Goal: Use online tool/utility: Utilize a website feature to perform a specific function

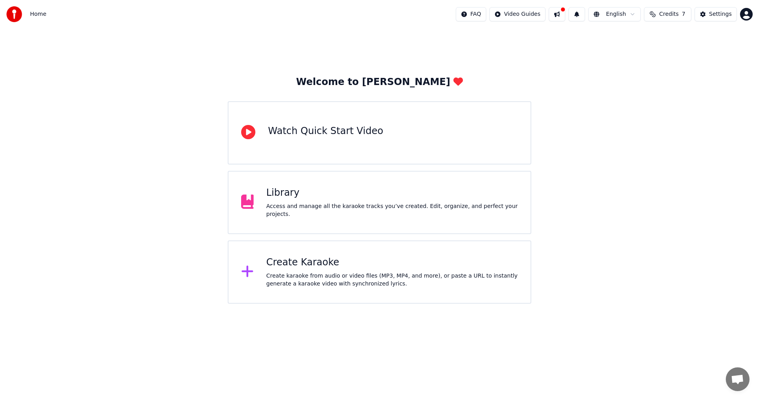
click at [292, 273] on div "Create karaoke from audio or video files (MP3, MP4, and more), or paste a URL t…" at bounding box center [393, 280] width 252 height 16
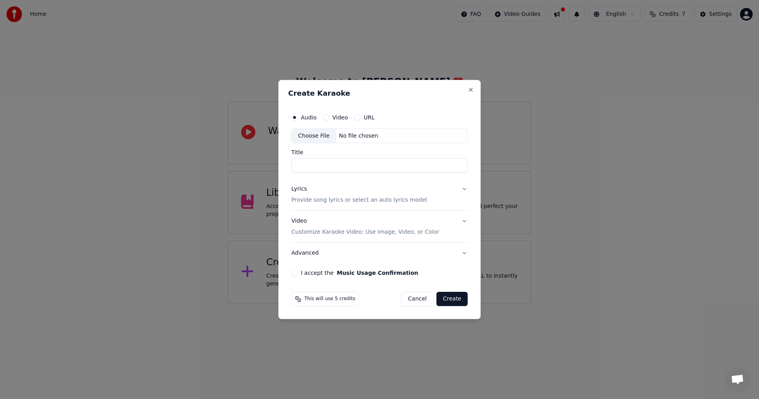
click at [341, 163] on input "Title" at bounding box center [380, 166] width 176 height 14
type input "**********"
click at [354, 189] on div "Lyrics Provide song lyrics or select an auto lyrics model" at bounding box center [360, 195] width 136 height 19
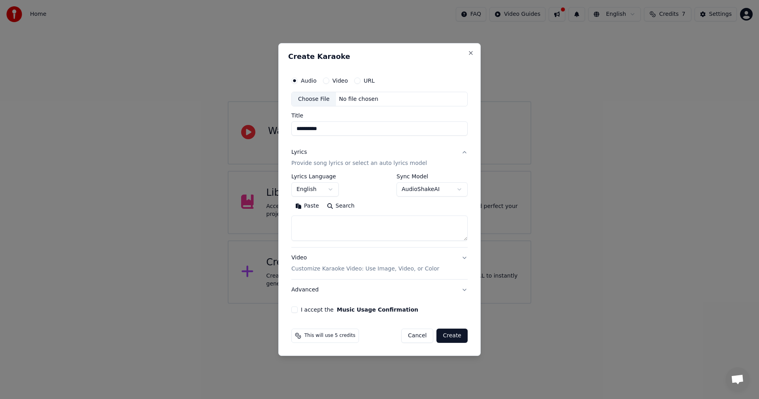
click at [324, 189] on button "English" at bounding box center [315, 190] width 47 height 14
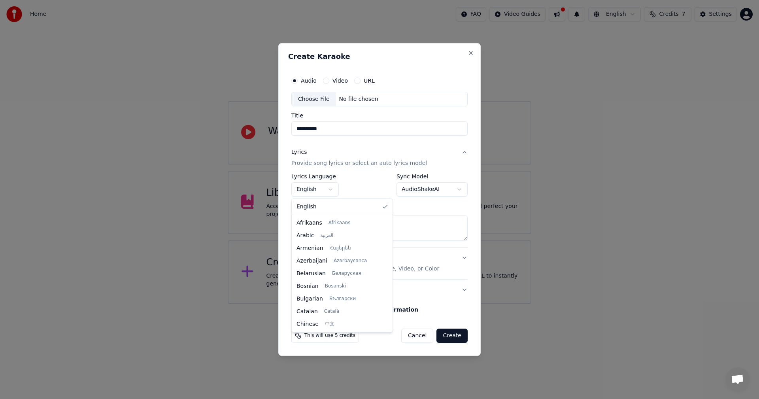
scroll to position [417, 0]
click at [346, 193] on div at bounding box center [379, 199] width 759 height 399
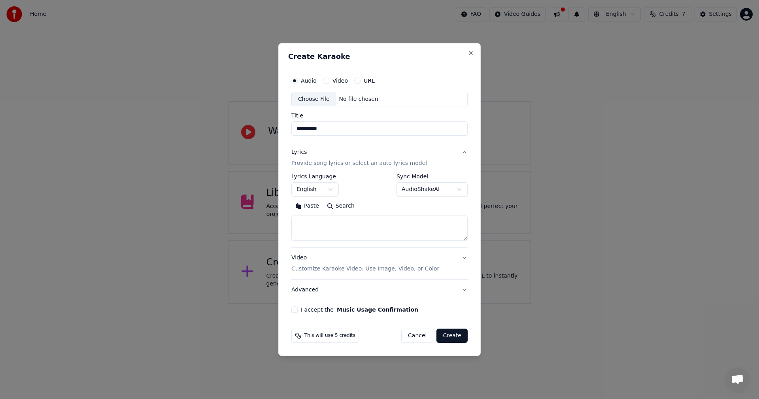
click at [333, 189] on button "English" at bounding box center [315, 190] width 47 height 14
click at [329, 192] on button "English" at bounding box center [315, 190] width 47 height 14
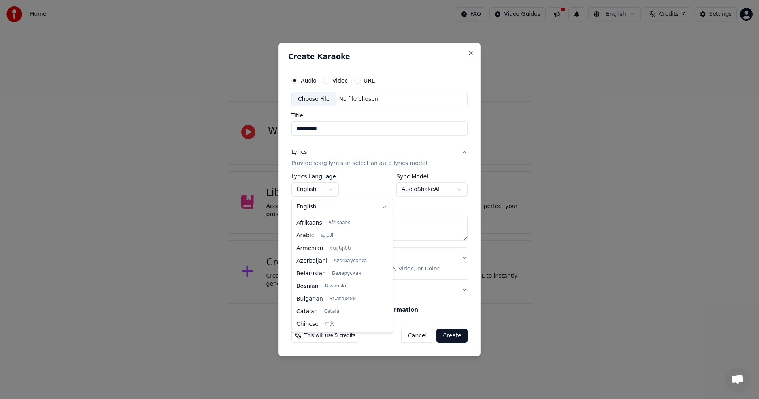
scroll to position [89, 0]
select select "**"
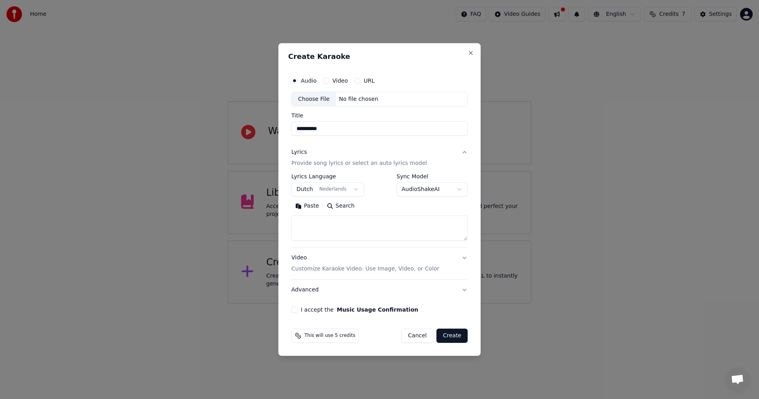
click at [360, 225] on textarea at bounding box center [380, 228] width 176 height 25
click at [402, 349] on div "**********" at bounding box center [379, 199] width 203 height 313
click at [352, 228] on textarea at bounding box center [380, 228] width 176 height 25
paste textarea "**********"
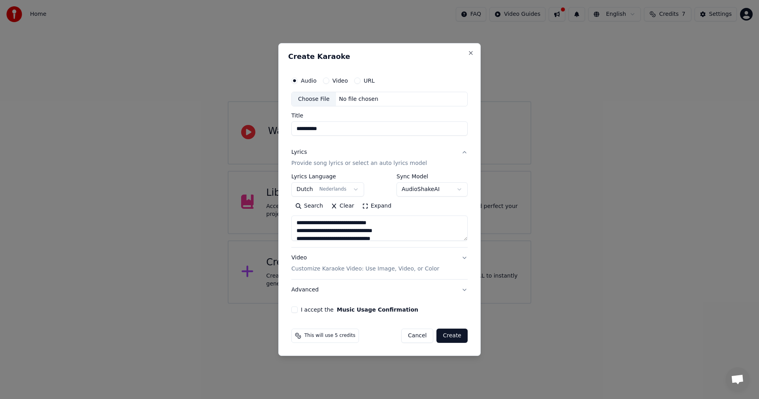
type textarea "**********"
click at [323, 102] on div "Choose File" at bounding box center [314, 99] width 44 height 14
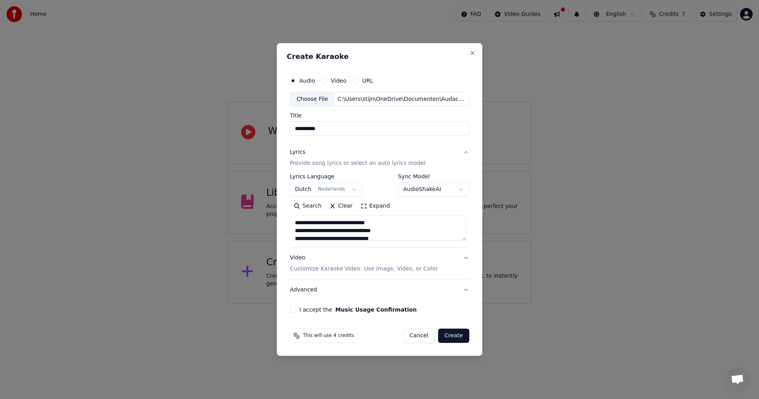
click at [309, 309] on label "I accept the Music Usage Confirmation" at bounding box center [357, 310] width 117 height 6
click at [296, 309] on button "I accept the Music Usage Confirmation" at bounding box center [293, 310] width 6 height 6
click at [453, 337] on button "Create" at bounding box center [453, 336] width 31 height 14
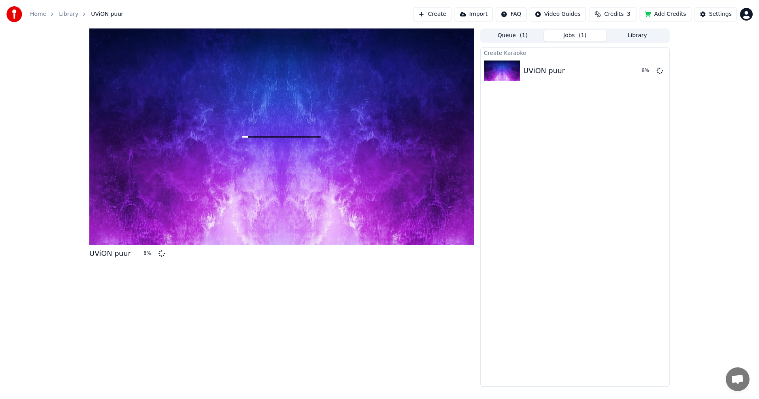
click at [637, 34] on button "Library" at bounding box center [637, 35] width 62 height 11
click at [584, 35] on span "( 1 )" at bounding box center [583, 36] width 8 height 8
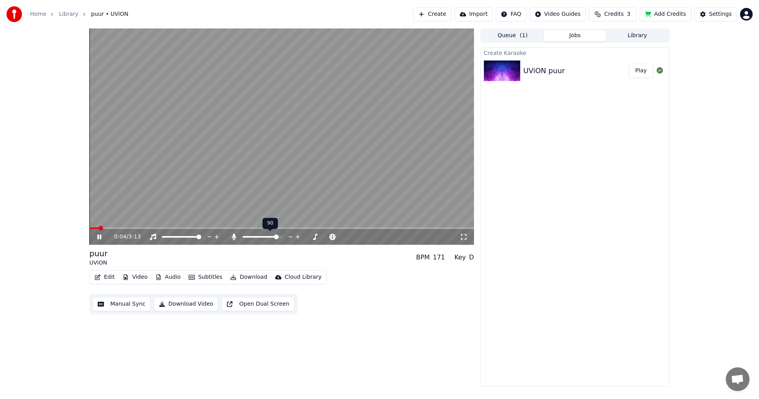
click at [278, 235] on span at bounding box center [276, 237] width 5 height 5
click at [465, 237] on icon at bounding box center [464, 237] width 8 height 6
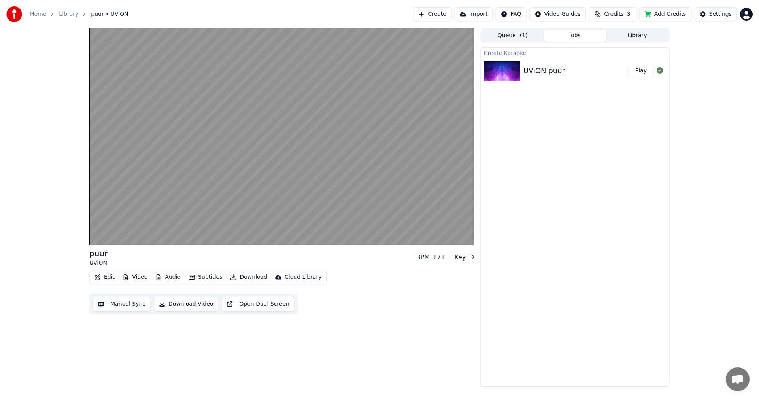
click at [549, 254] on div "Create Karaoke UViON puur Play" at bounding box center [575, 216] width 189 height 339
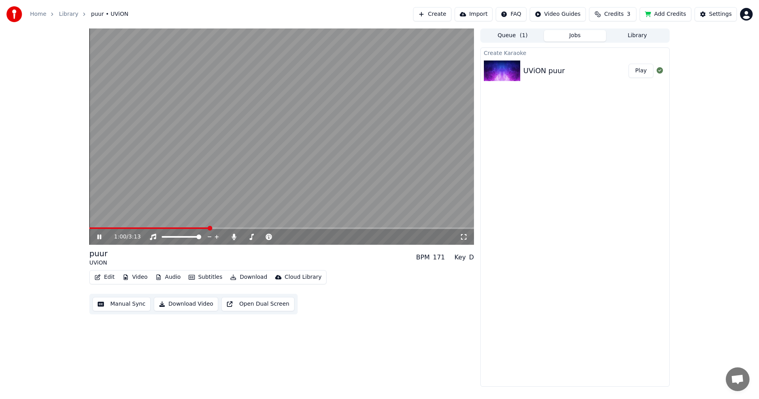
click at [465, 236] on icon at bounding box center [464, 237] width 8 height 6
